Goal: Navigation & Orientation: Find specific page/section

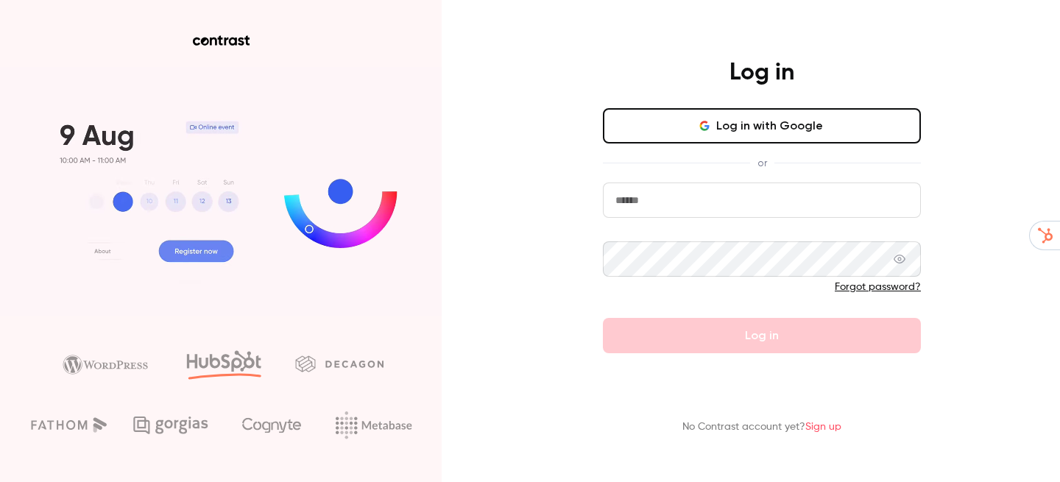
click at [641, 130] on button "Log in with Google" at bounding box center [762, 125] width 318 height 35
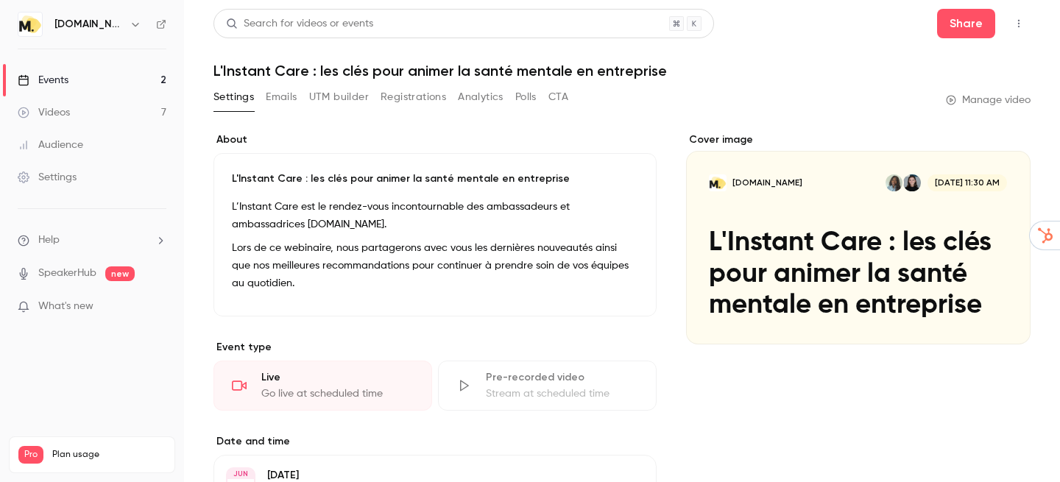
click at [96, 77] on link "Events 2" at bounding box center [92, 80] width 184 height 32
click at [70, 74] on link "Events 2" at bounding box center [92, 80] width 184 height 32
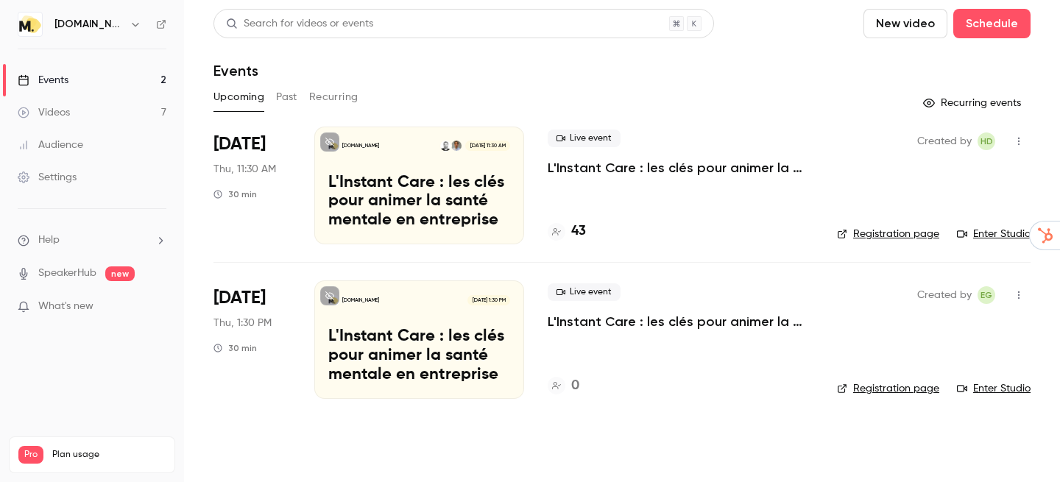
click at [982, 236] on link "Enter Studio" at bounding box center [994, 234] width 74 height 15
